Goal: Information Seeking & Learning: Find specific page/section

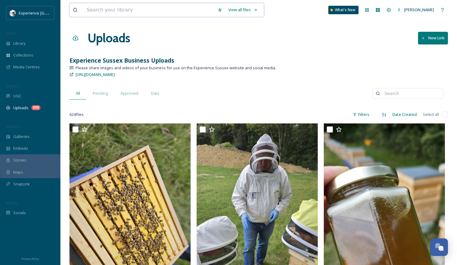
click at [129, 11] on input at bounding box center [149, 9] width 131 height 13
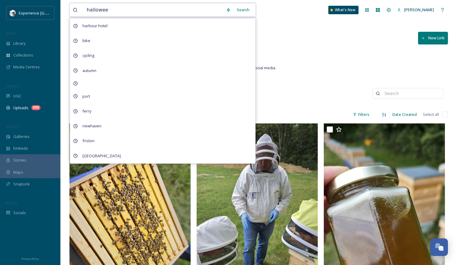
type input "[DATE]"
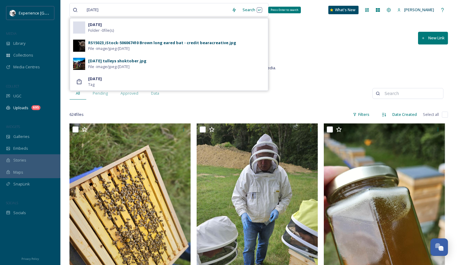
click at [242, 9] on div "Search Press Enter to search" at bounding box center [253, 10] width 26 height 12
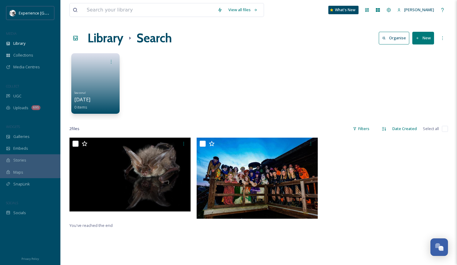
scroll to position [5, 0]
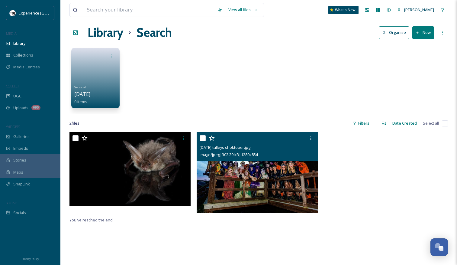
click at [243, 173] on img at bounding box center [257, 172] width 121 height 81
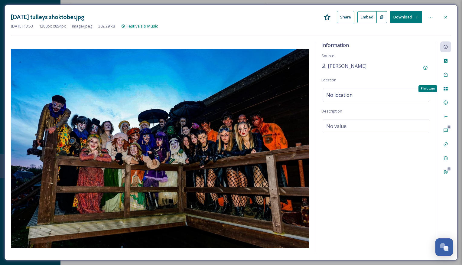
click at [445, 87] on icon at bounding box center [445, 88] width 5 height 5
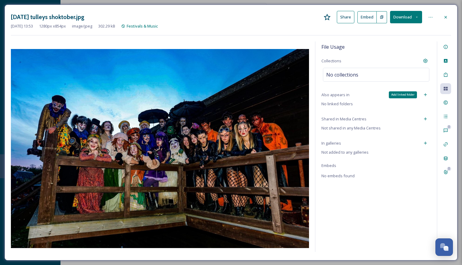
click at [425, 94] on icon at bounding box center [425, 94] width 5 height 5
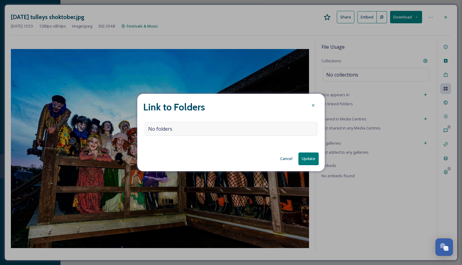
click at [272, 122] on div "No folders" at bounding box center [231, 129] width 172 height 14
click at [267, 133] on input at bounding box center [232, 128] width 175 height 13
type input "hallow"
click at [211, 148] on div "Seasonal [DATE]" at bounding box center [232, 150] width 168 height 6
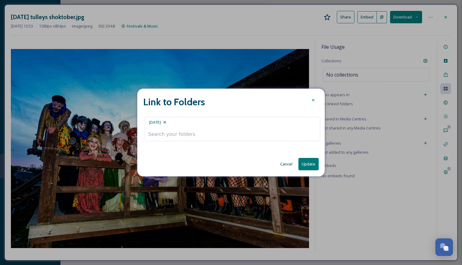
click at [311, 166] on button "Update" at bounding box center [308, 164] width 20 height 12
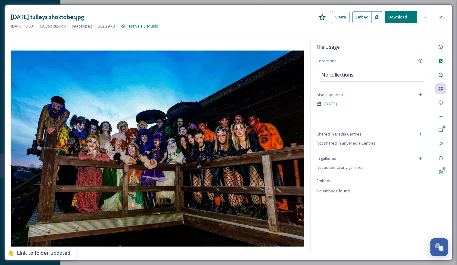
click at [441, 18] on icon at bounding box center [441, 17] width 2 height 2
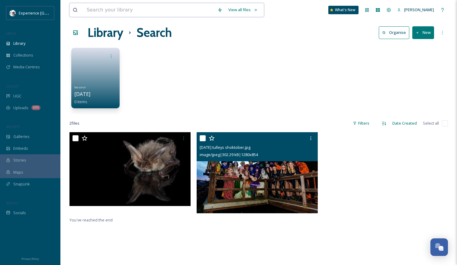
click at [134, 8] on input at bounding box center [149, 9] width 131 height 13
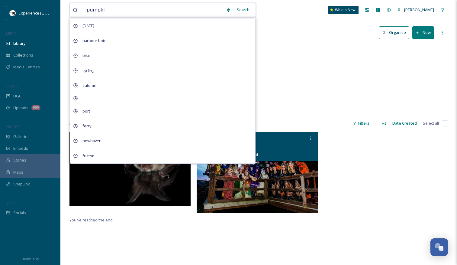
type input "pumpkin"
